Goal: Information Seeking & Learning: Learn about a topic

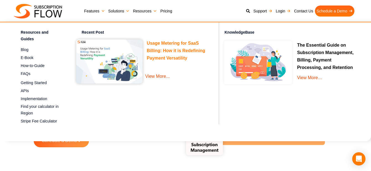
click at [169, 52] on link "Usage Metering for SaaS Billing: How it is Redefining Payment Versatility" at bounding box center [176, 51] width 58 height 21
